Goal: Task Accomplishment & Management: Use online tool/utility

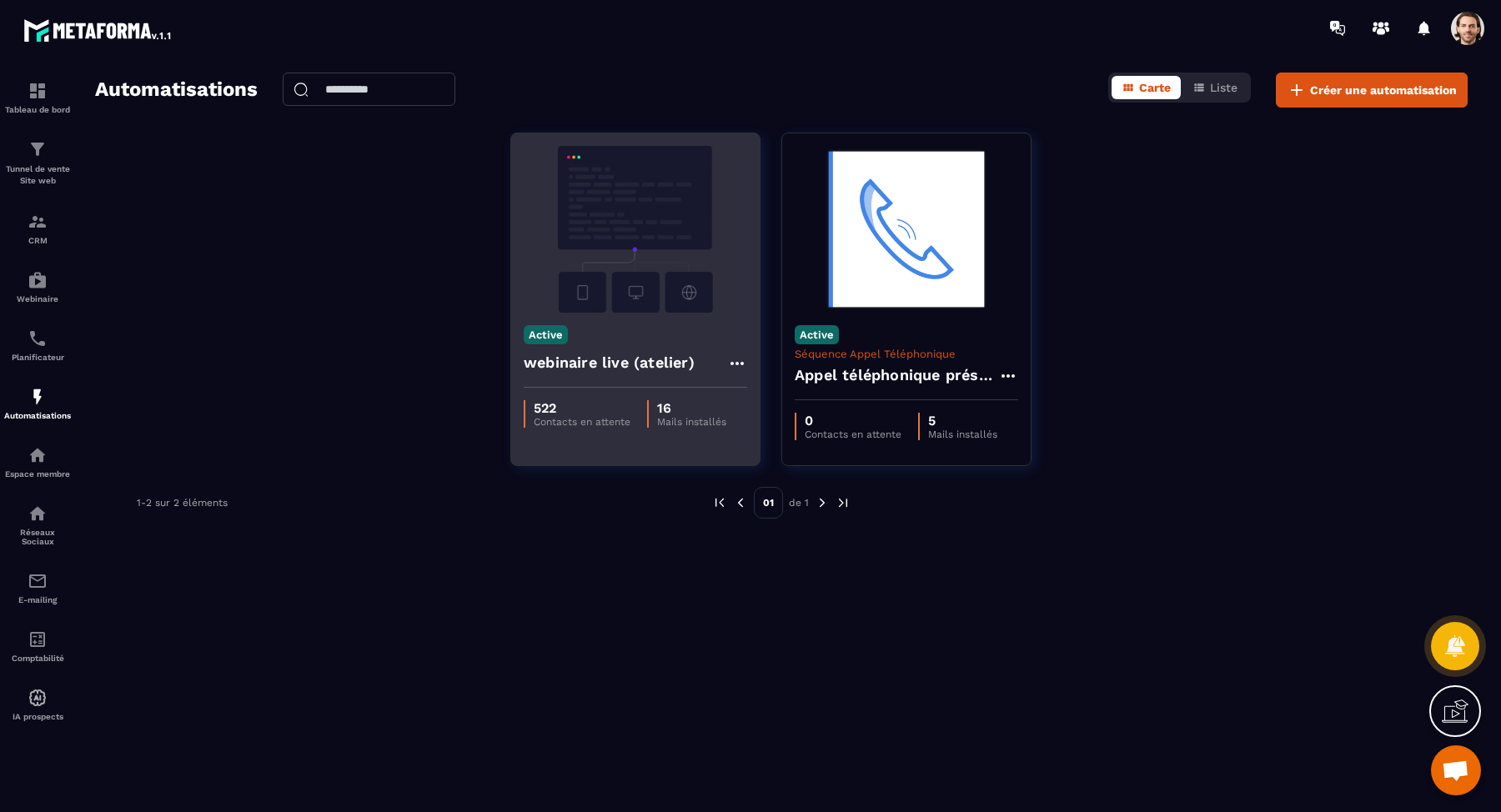
click at [619, 367] on h4 "webinaire live (atelier)" at bounding box center [608, 362] width 171 height 23
click at [640, 234] on img at bounding box center [634, 230] width 223 height 167
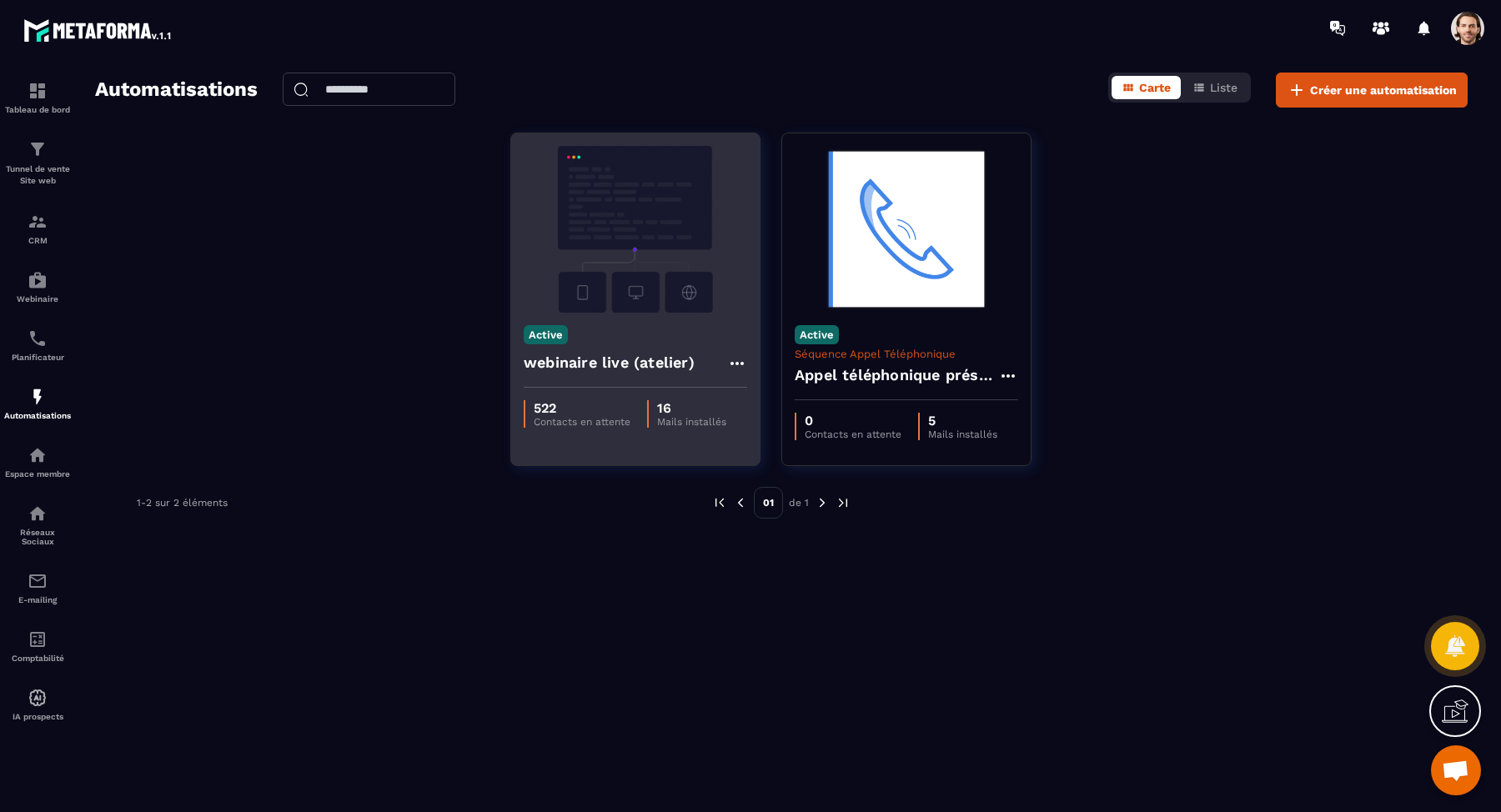
click at [640, 234] on img at bounding box center [634, 230] width 223 height 167
click at [603, 359] on h4 "webinaire live (atelier)" at bounding box center [608, 362] width 171 height 23
click at [548, 420] on p "Contacts en attente" at bounding box center [582, 421] width 96 height 12
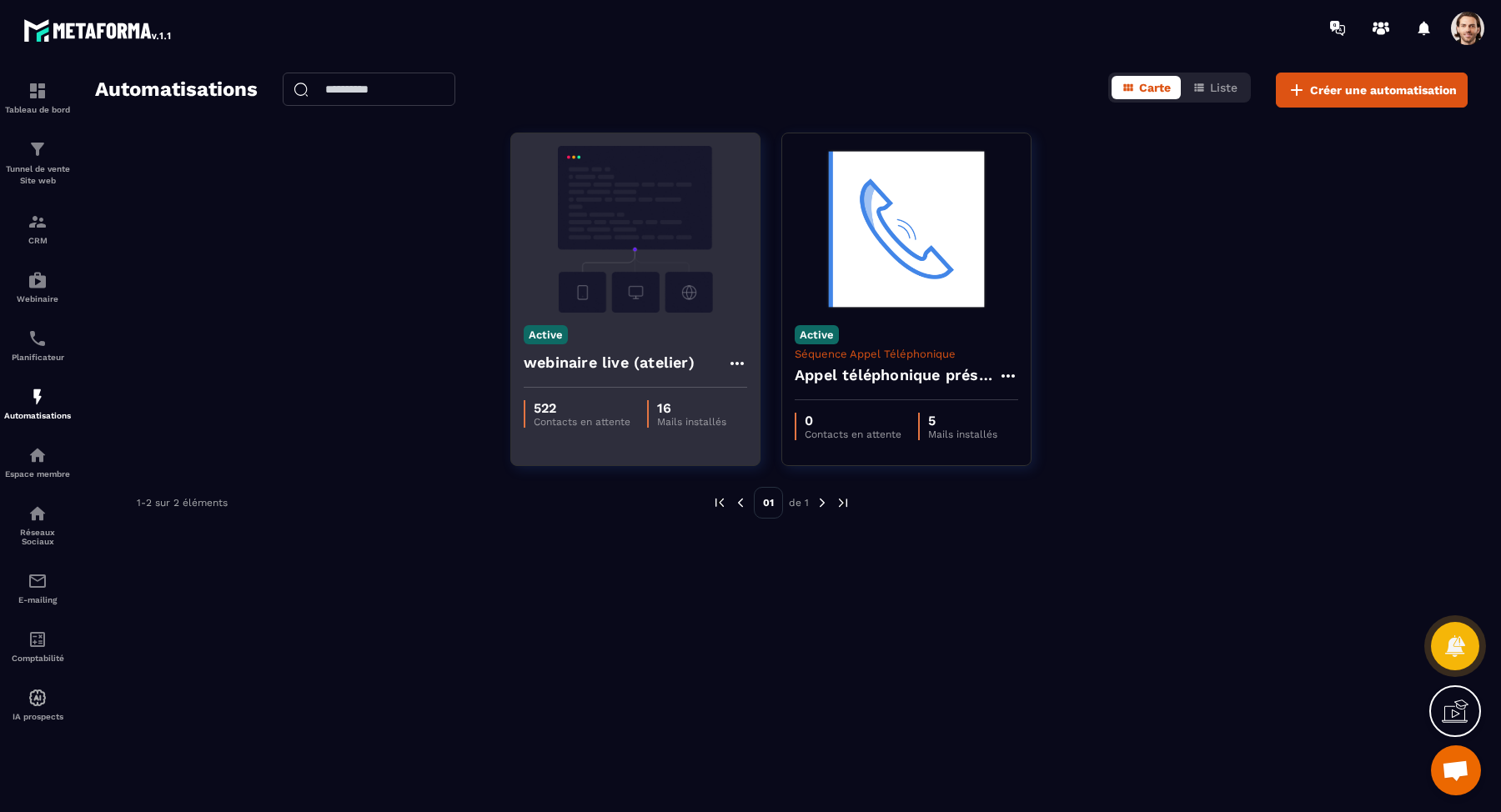
click at [580, 285] on img at bounding box center [634, 230] width 223 height 167
click at [611, 342] on div "Active webinaire live (atelier)" at bounding box center [635, 350] width 248 height 75
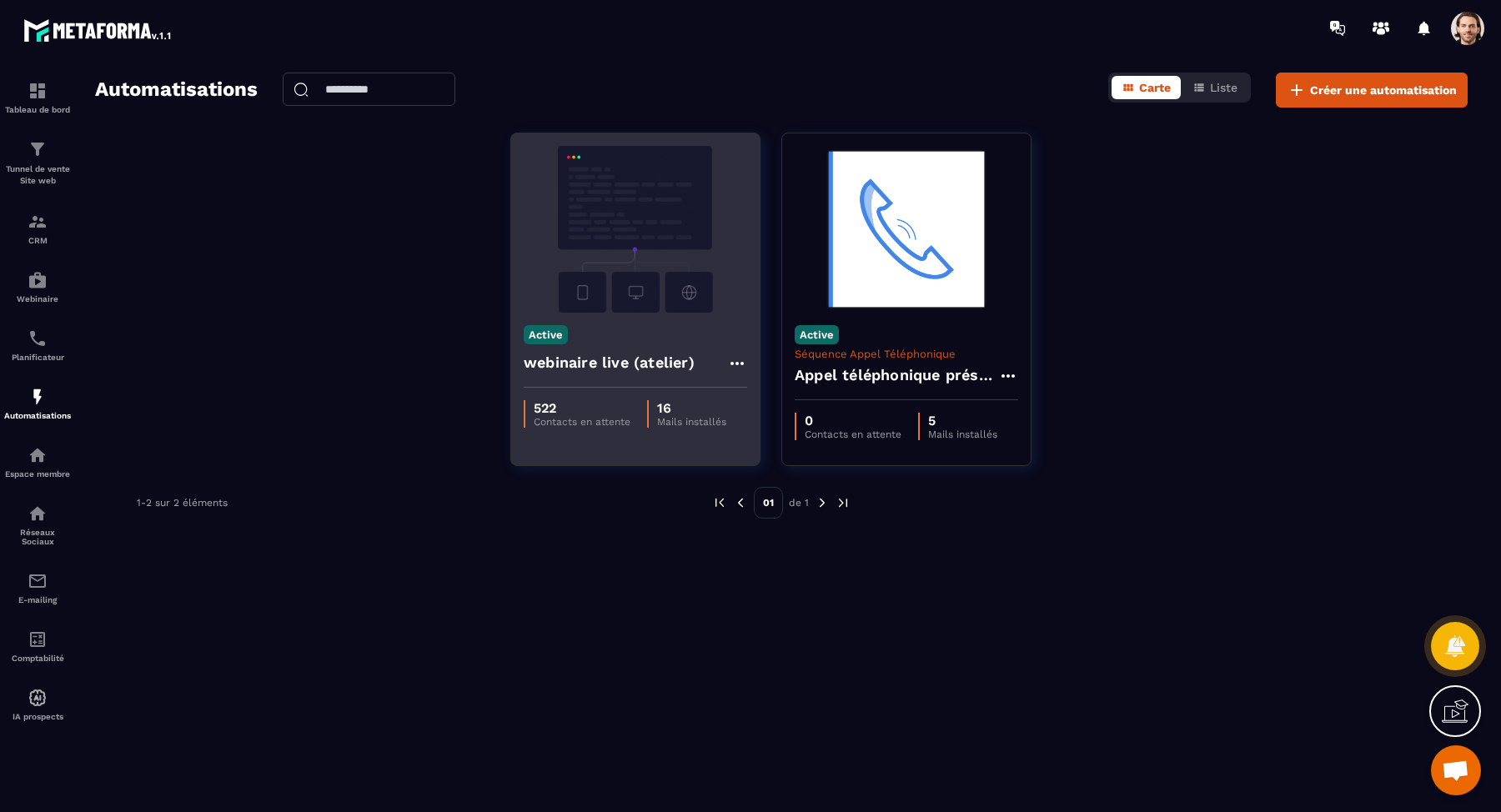
click at [611, 342] on div "Active webinaire live (atelier)" at bounding box center [635, 350] width 248 height 75
click at [741, 364] on icon at bounding box center [737, 364] width 20 height 20
click at [758, 400] on icon at bounding box center [751, 401] width 15 height 15
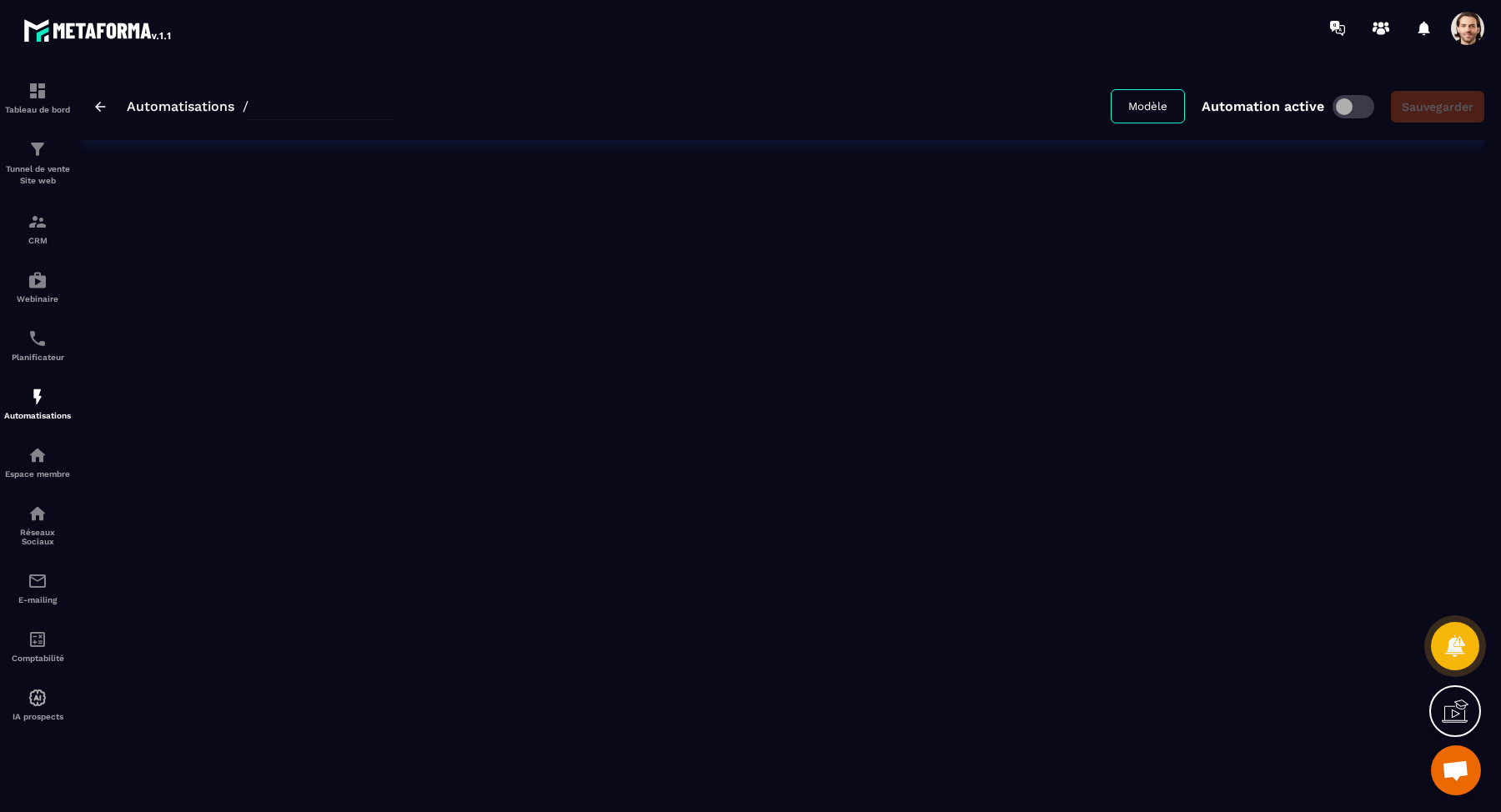
type input "**********"
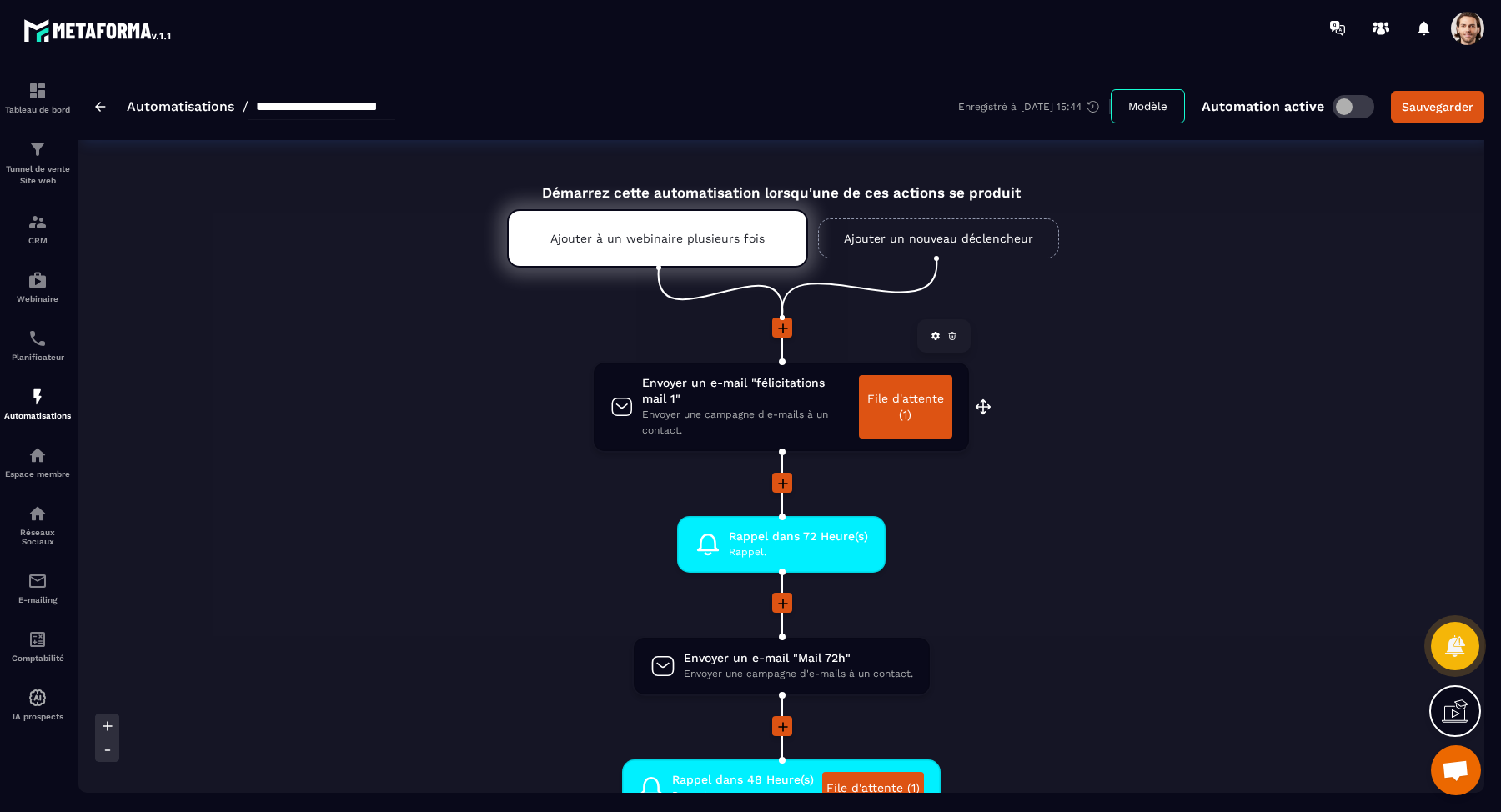
click at [908, 431] on link "File d'attente (1)" at bounding box center [905, 406] width 94 height 63
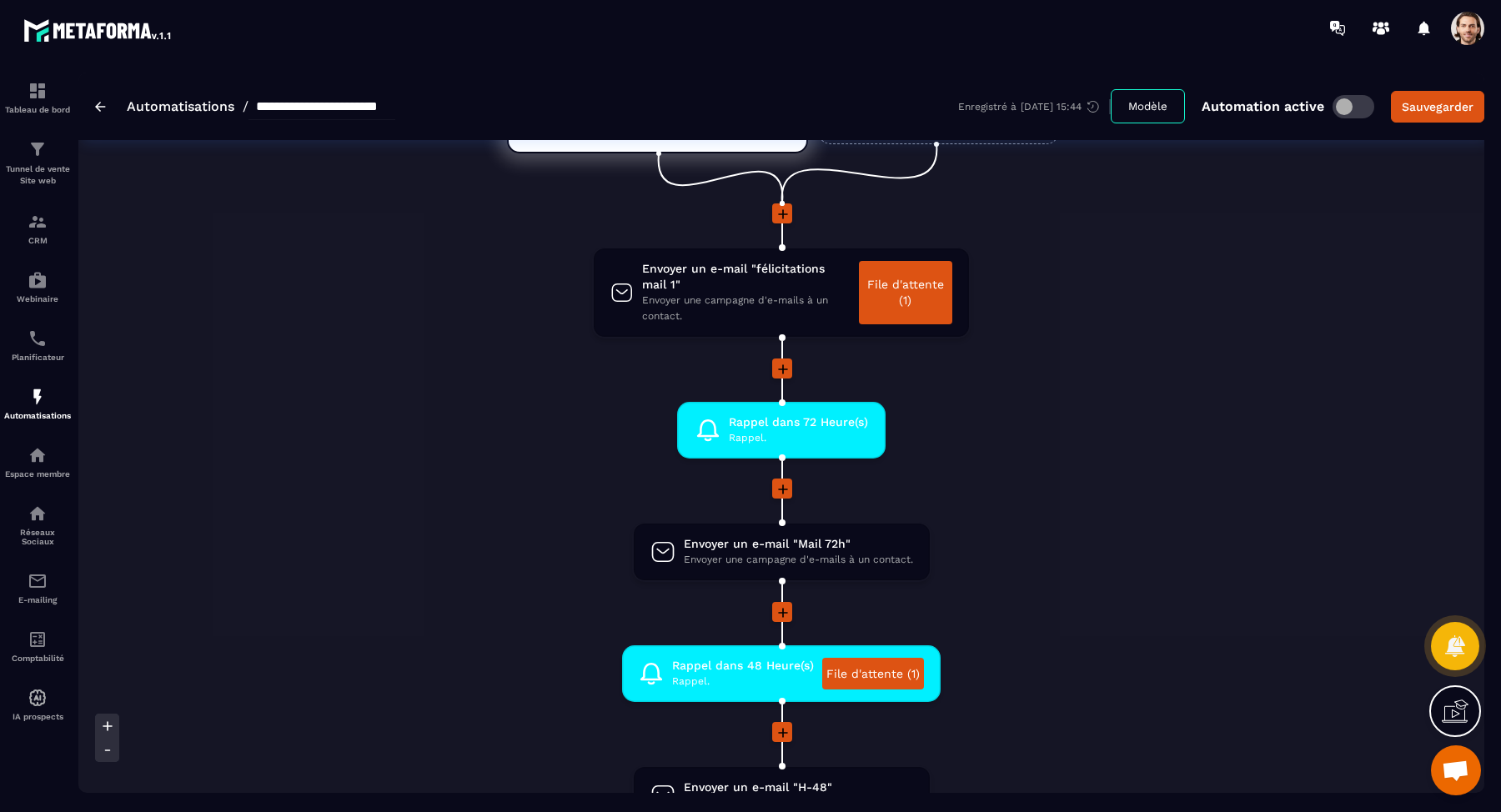
scroll to position [156, 0]
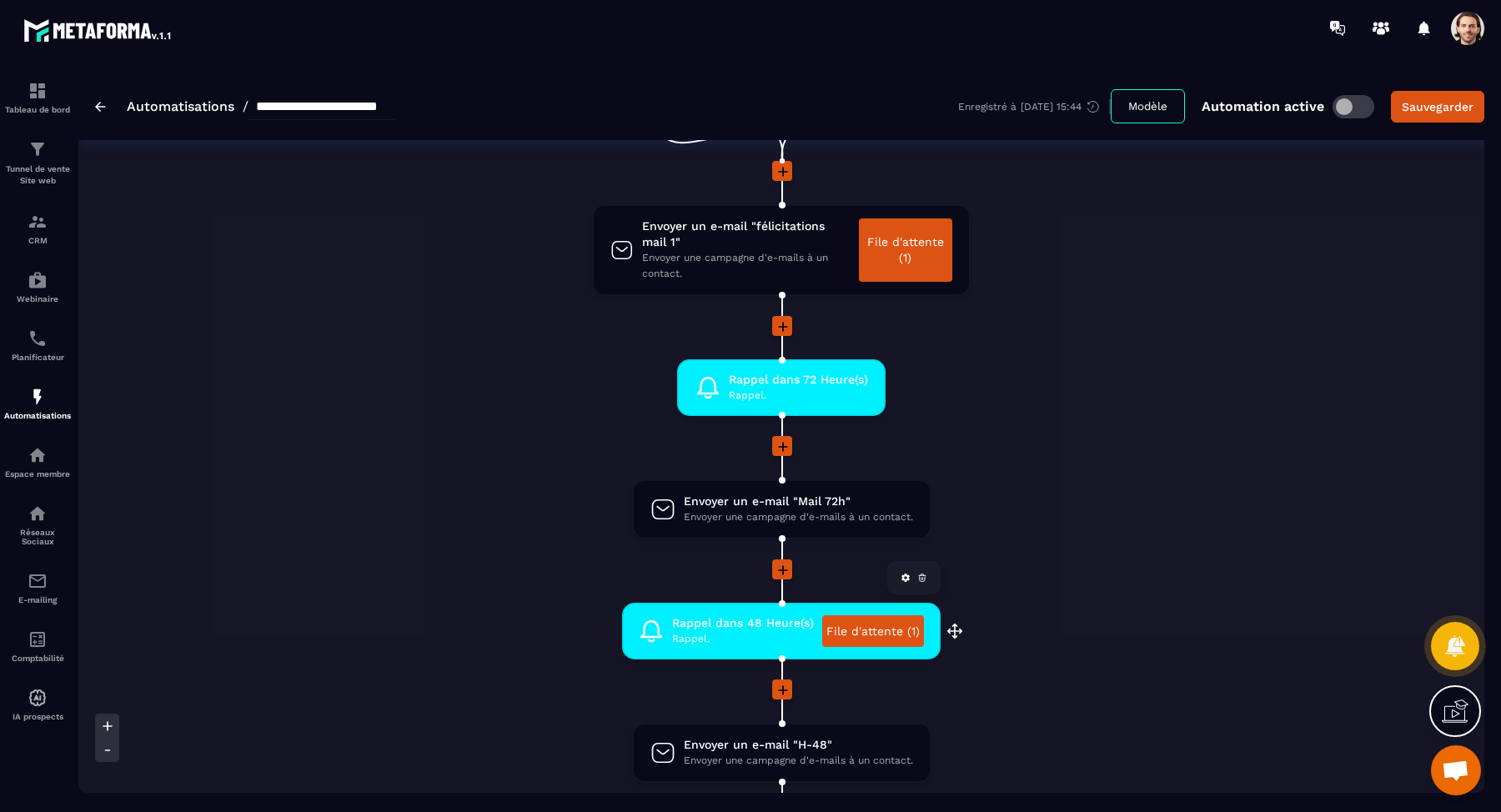
click at [874, 631] on link "File d'attente (1)" at bounding box center [873, 631] width 102 height 31
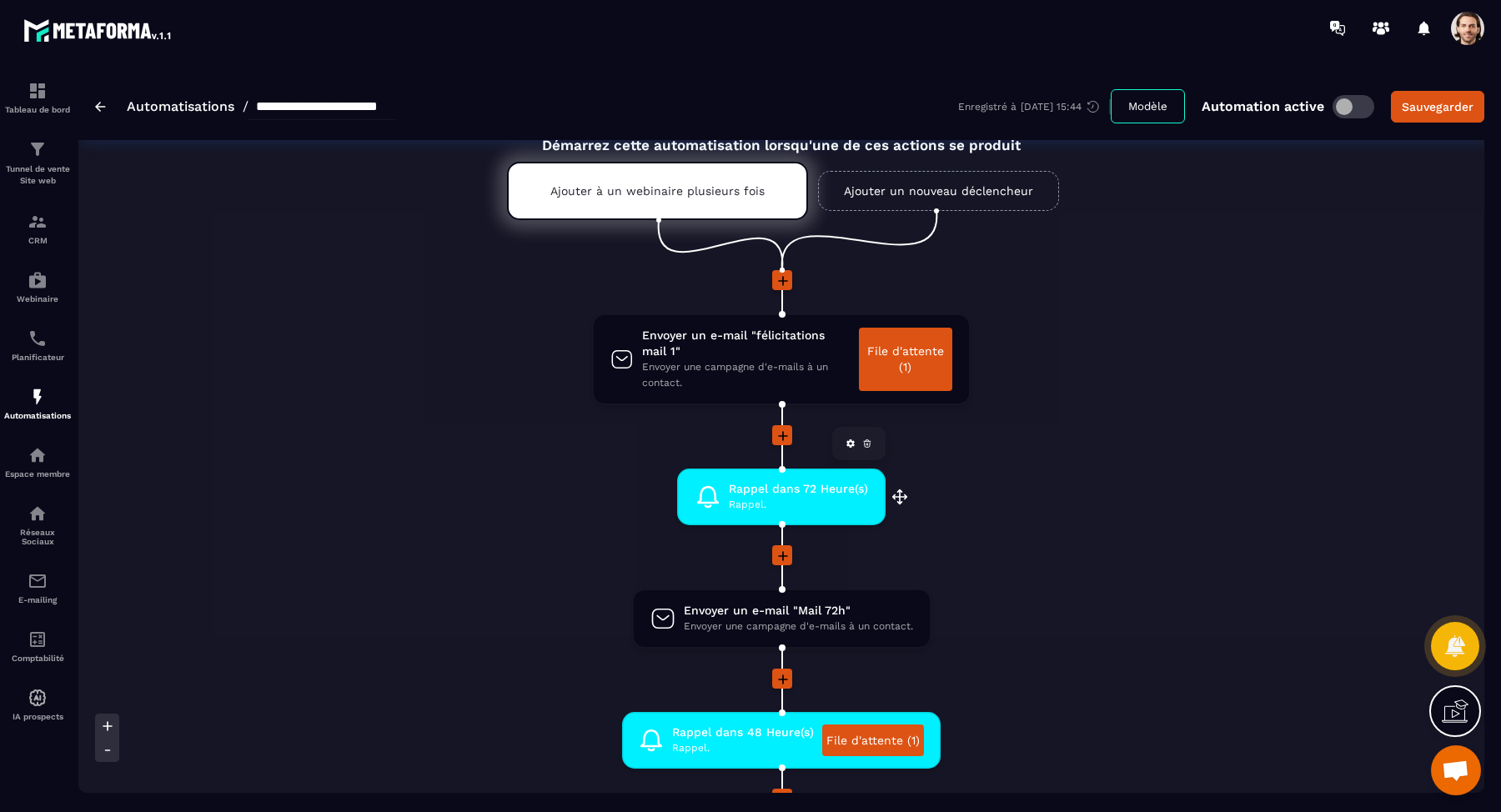
scroll to position [0, 0]
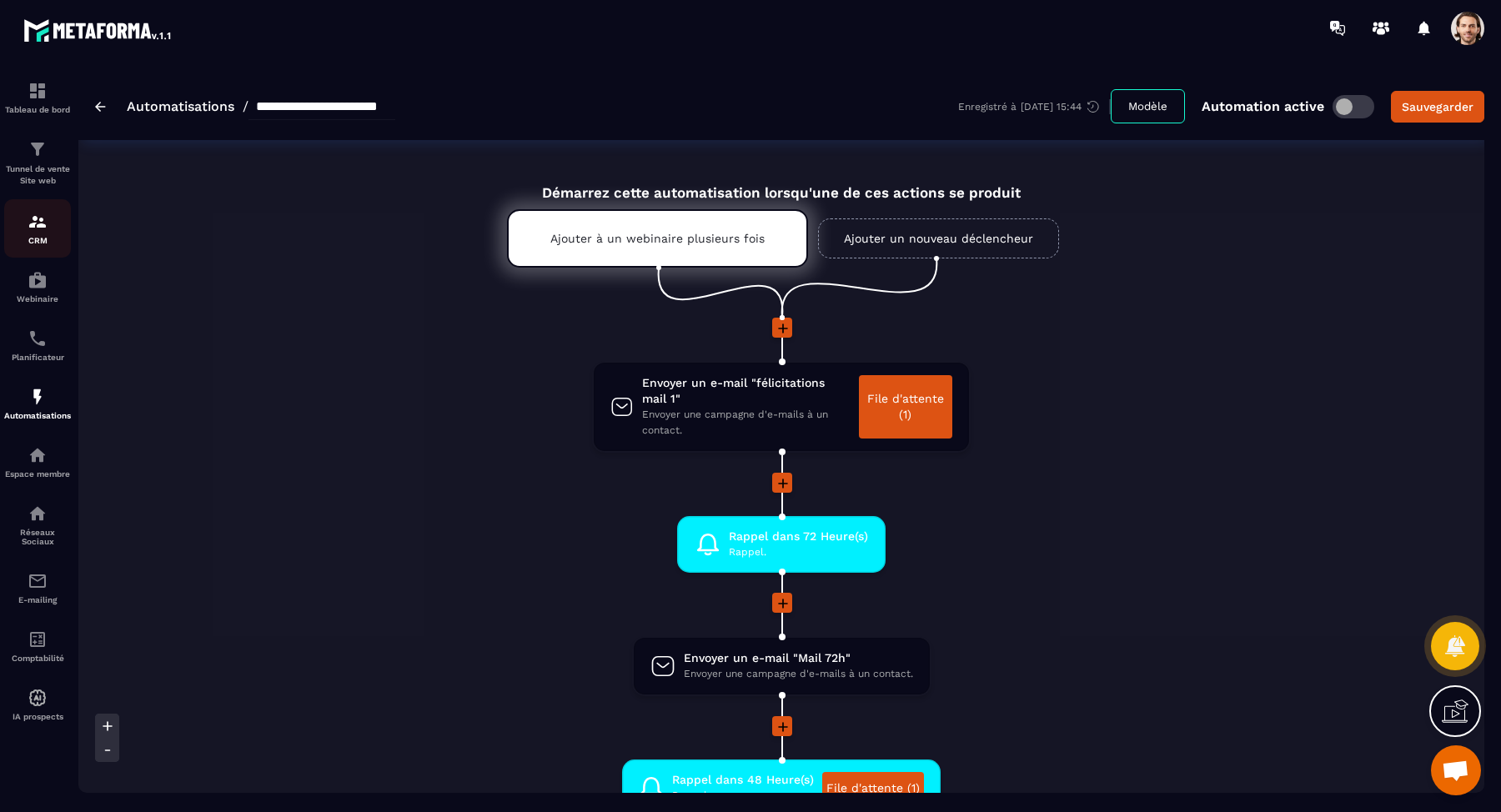
click at [38, 231] on img at bounding box center [38, 222] width 20 height 20
